Goal: Task Accomplishment & Management: Use online tool/utility

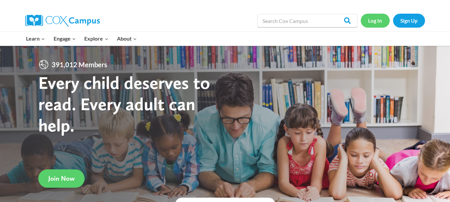
click at [374, 18] on link "Log In" at bounding box center [375, 21] width 29 height 14
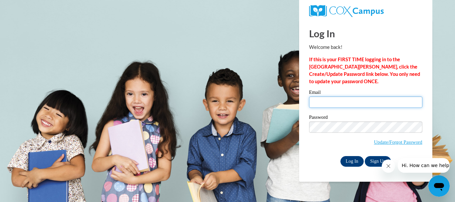
type input "briyicaguevara@gmail.com"
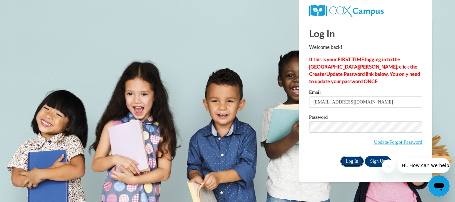
click at [353, 161] on input "Log In" at bounding box center [352, 161] width 23 height 11
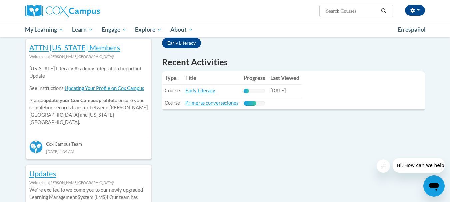
scroll to position [214, 0]
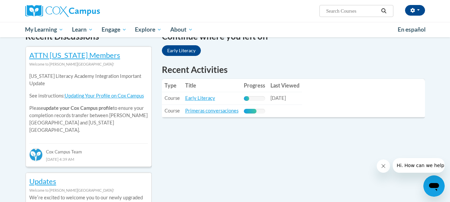
click at [167, 44] on div "Continue where you left off Early Literacy" at bounding box center [293, 44] width 263 height 29
click at [175, 47] on link "Early Literacy" at bounding box center [181, 50] width 39 height 11
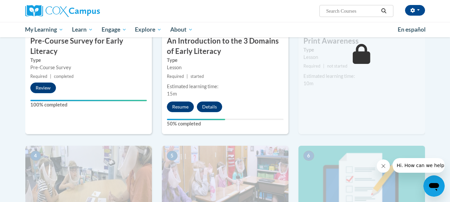
scroll to position [217, 0]
